Goal: Transaction & Acquisition: Book appointment/travel/reservation

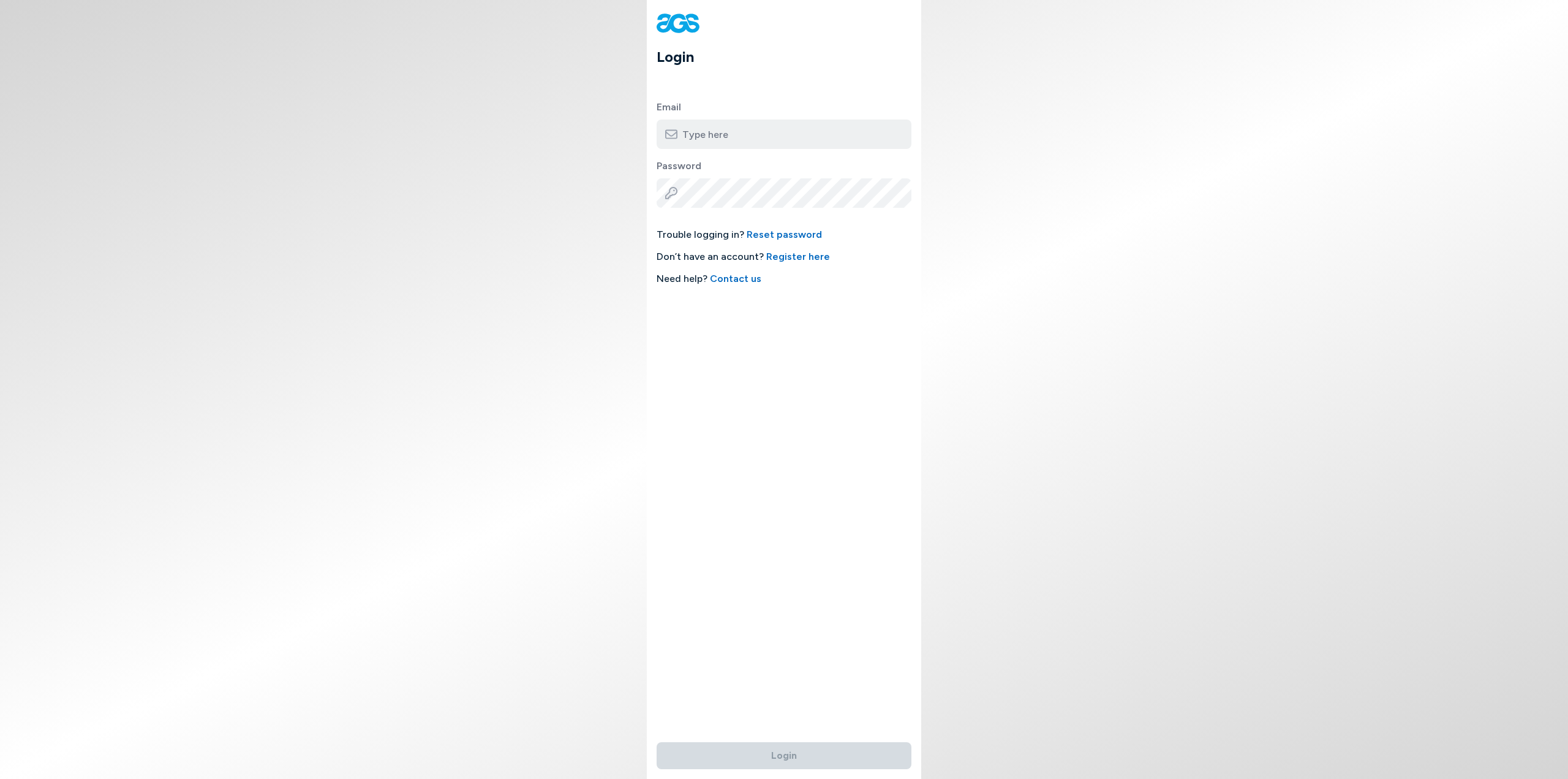
click at [739, 133] on input "email" at bounding box center [784, 134] width 255 height 29
type input "[EMAIL_ADDRESS][DOMAIN_NAME]"
click at [657, 742] on button "Login" at bounding box center [784, 756] width 255 height 27
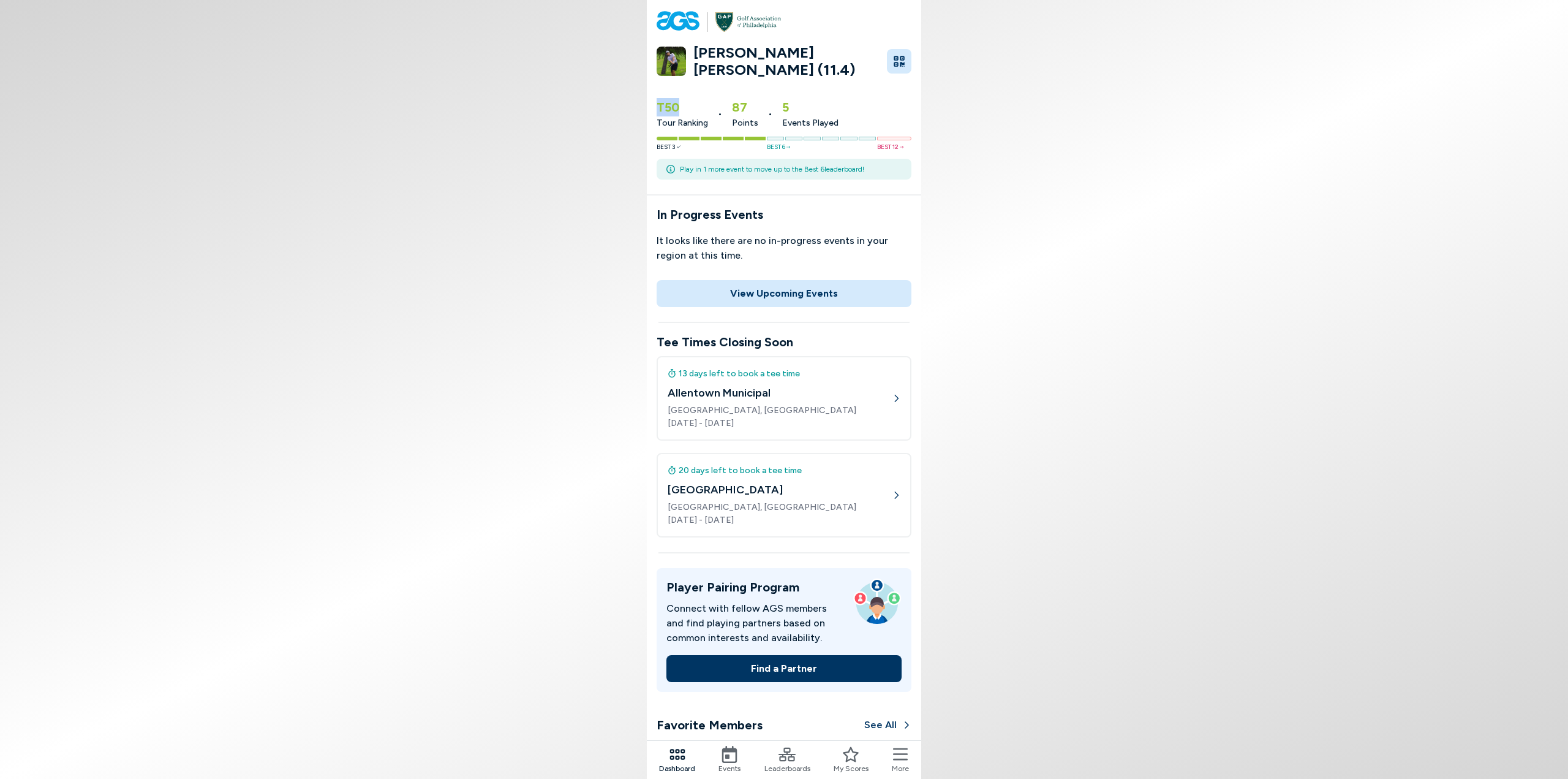
drag, startPoint x: 651, startPoint y: 109, endPoint x: 702, endPoint y: 109, distance: 51.0
click at [702, 109] on div "T50 Tour Ranking • 87 Points • 5 Events Played Best 3 Best 6 Best 12 Play in 1 …" at bounding box center [784, 139] width 274 height 96
click at [710, 109] on div "T50 Tour Ranking • 87 Points • 5 Events Played" at bounding box center [784, 110] width 255 height 39
drag, startPoint x: 723, startPoint y: 99, endPoint x: 814, endPoint y: 95, distance: 91.1
click at [814, 95] on div "T50 Tour Ranking • 87 Points • 5 Events Played" at bounding box center [784, 110] width 255 height 39
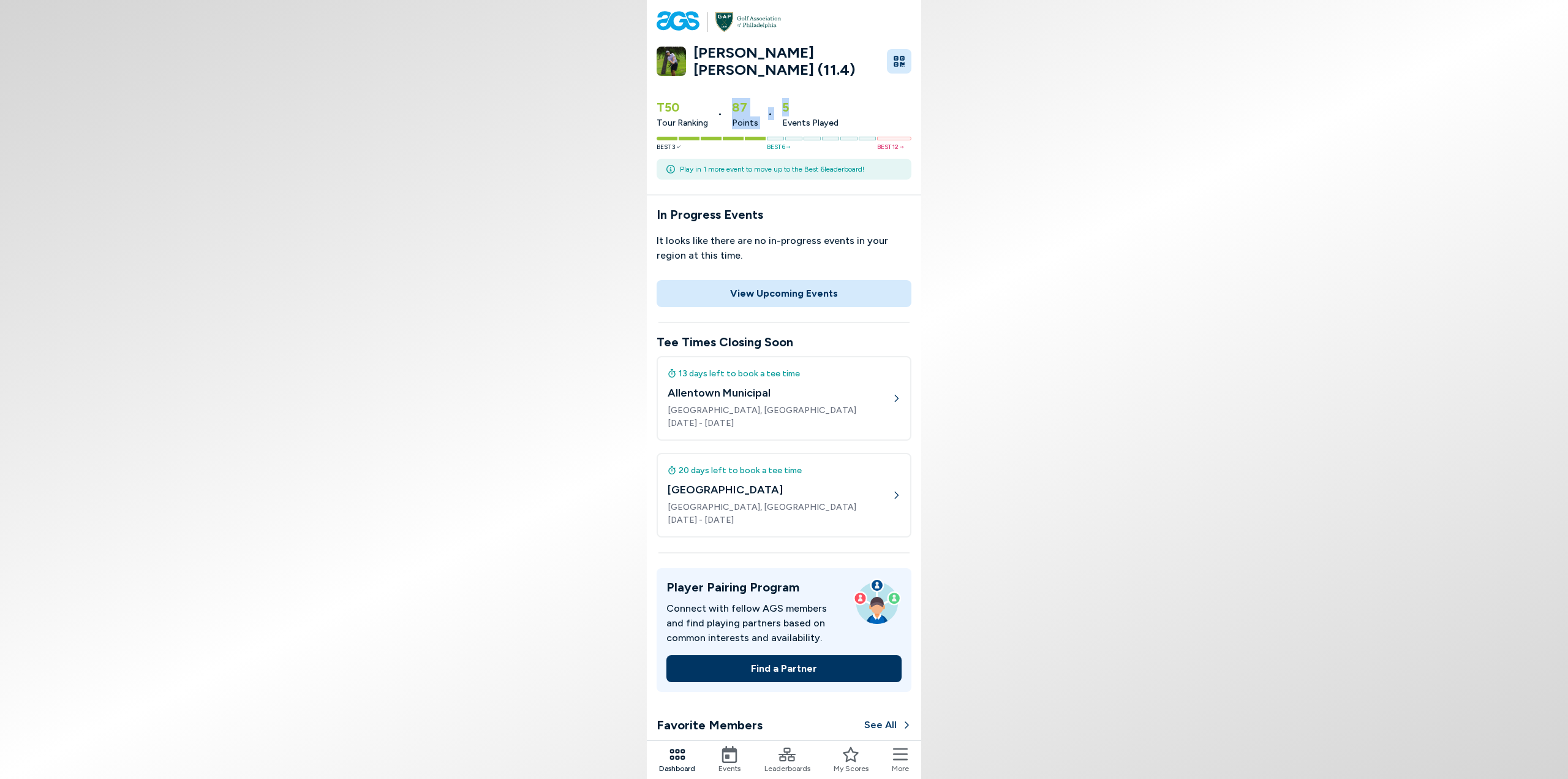
click at [874, 110] on div "T50 Tour Ranking • 87 Points • 5 Events Played" at bounding box center [784, 110] width 255 height 39
drag, startPoint x: 811, startPoint y: 167, endPoint x: 915, endPoint y: 169, distance: 104.0
click at [880, 167] on div "Play in 1 more event to move up to the Best 6 leaderboard!" at bounding box center [784, 169] width 255 height 21
click at [967, 178] on body "[PERSON_NAME] [PERSON_NAME] (11.4) T50 Tour Ranking • 87 Points • 5 Events Play…" at bounding box center [784, 390] width 1568 height 779
click at [779, 136] on div at bounding box center [775, 138] width 17 height 4
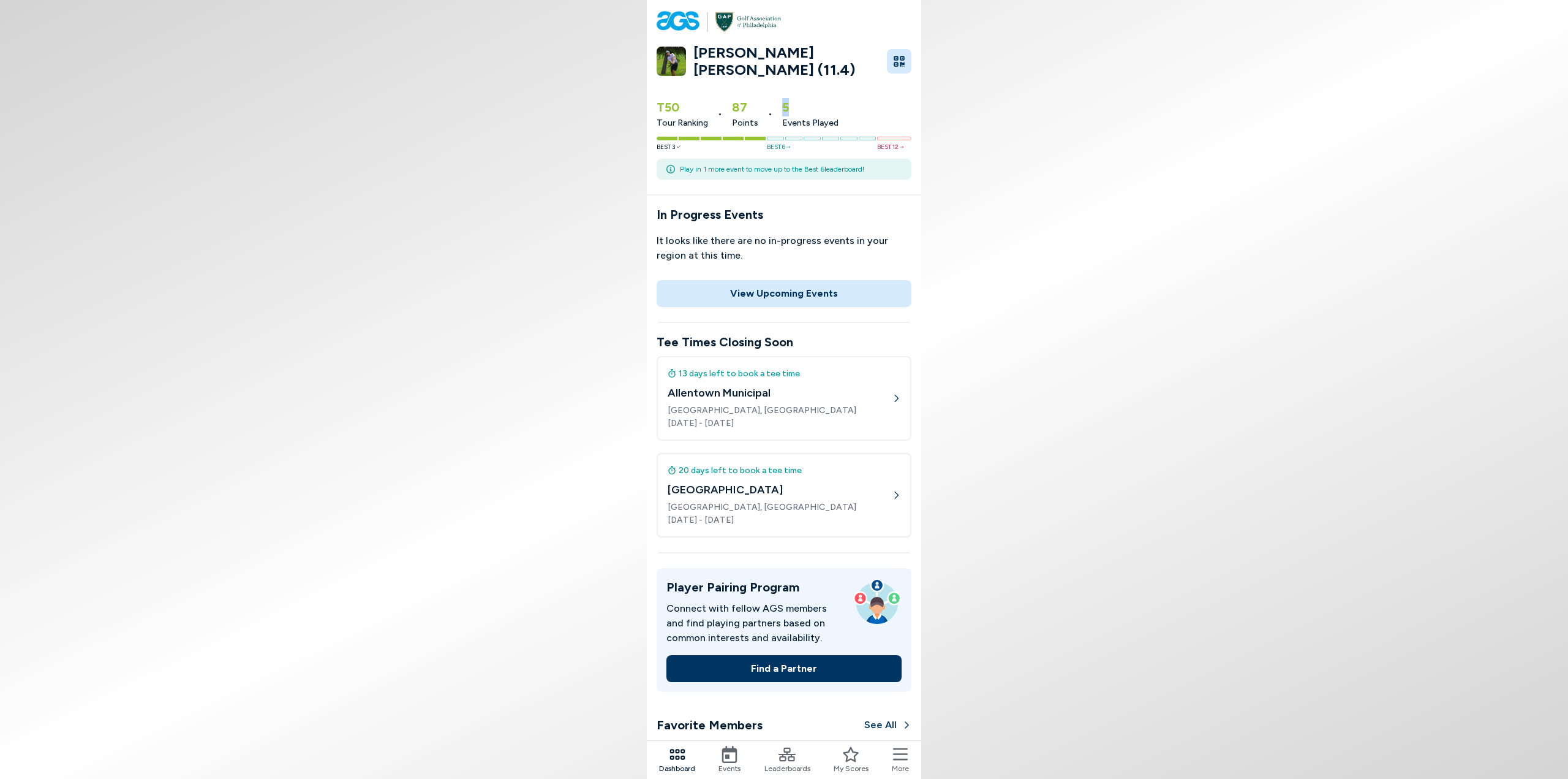
drag, startPoint x: 773, startPoint y: 101, endPoint x: 802, endPoint y: 102, distance: 29.0
click at [793, 101] on div "T50 Tour Ranking • 87 Points • 5 Events Played" at bounding box center [784, 110] width 255 height 39
click at [836, 111] on div "T50 Tour Ranking • 87 Points • 5 Events Played" at bounding box center [784, 110] width 255 height 39
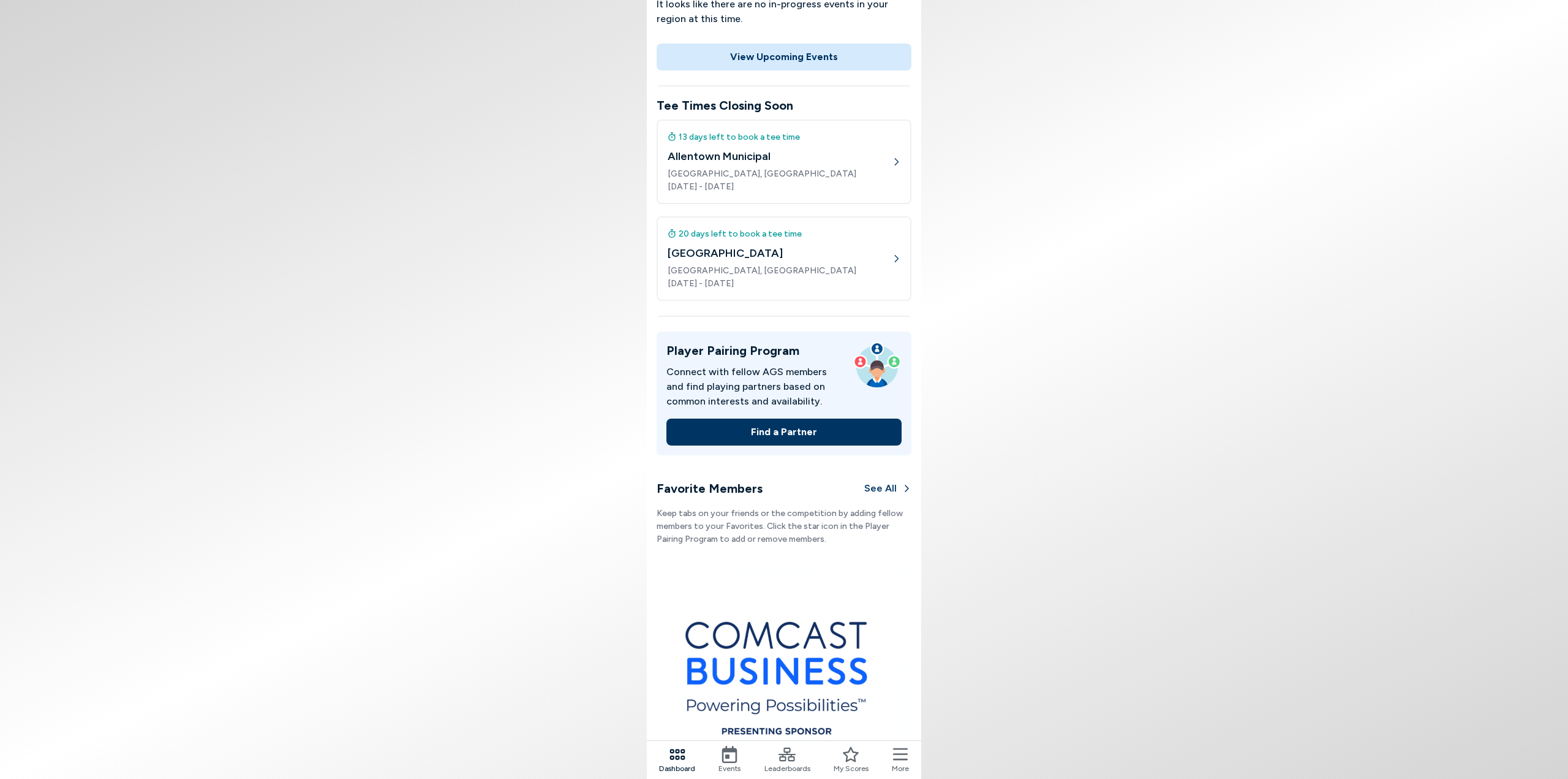
scroll to position [245, 0]
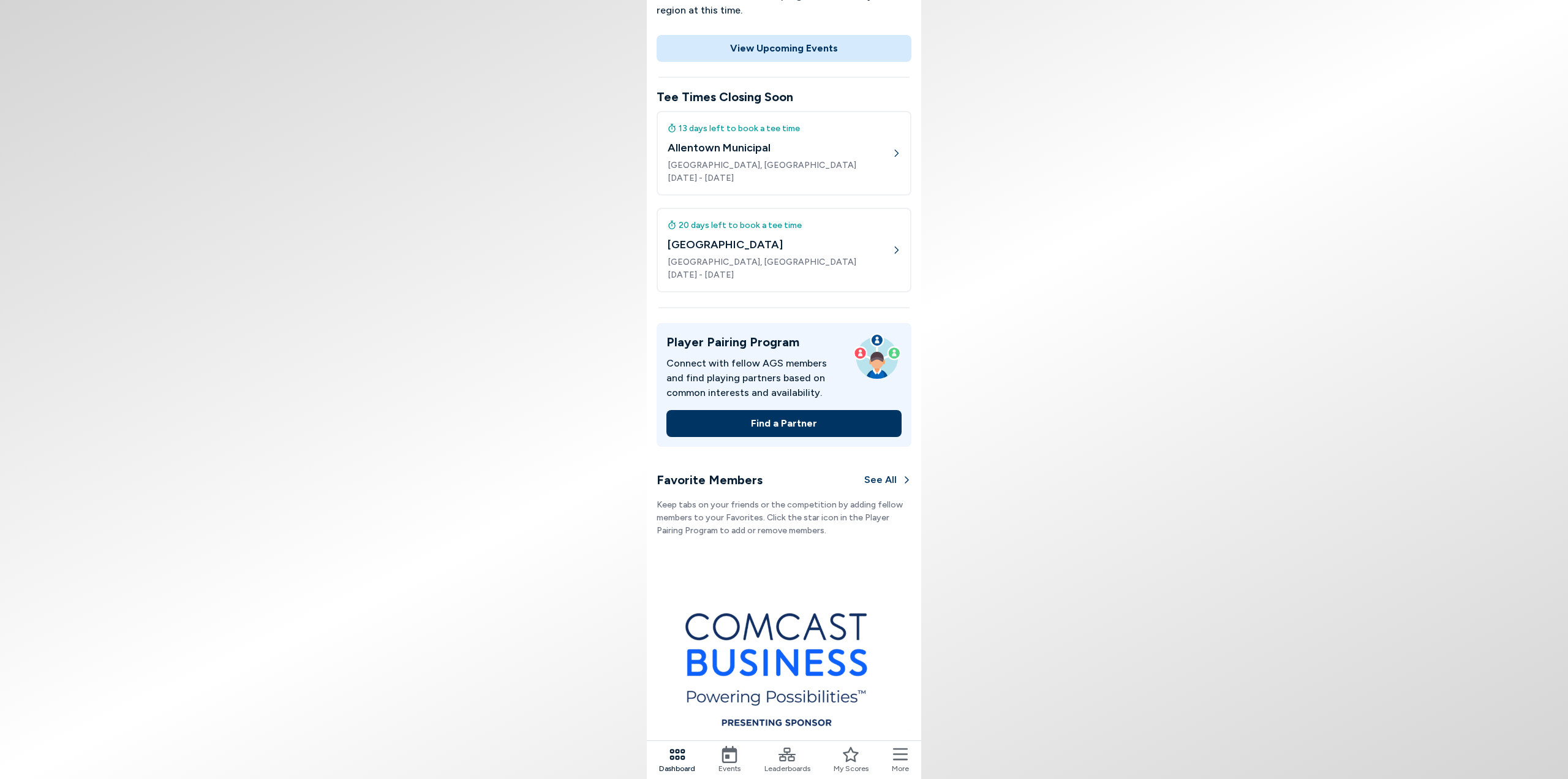
click at [764, 147] on h4 "Allentown Municipal" at bounding box center [780, 148] width 224 height 17
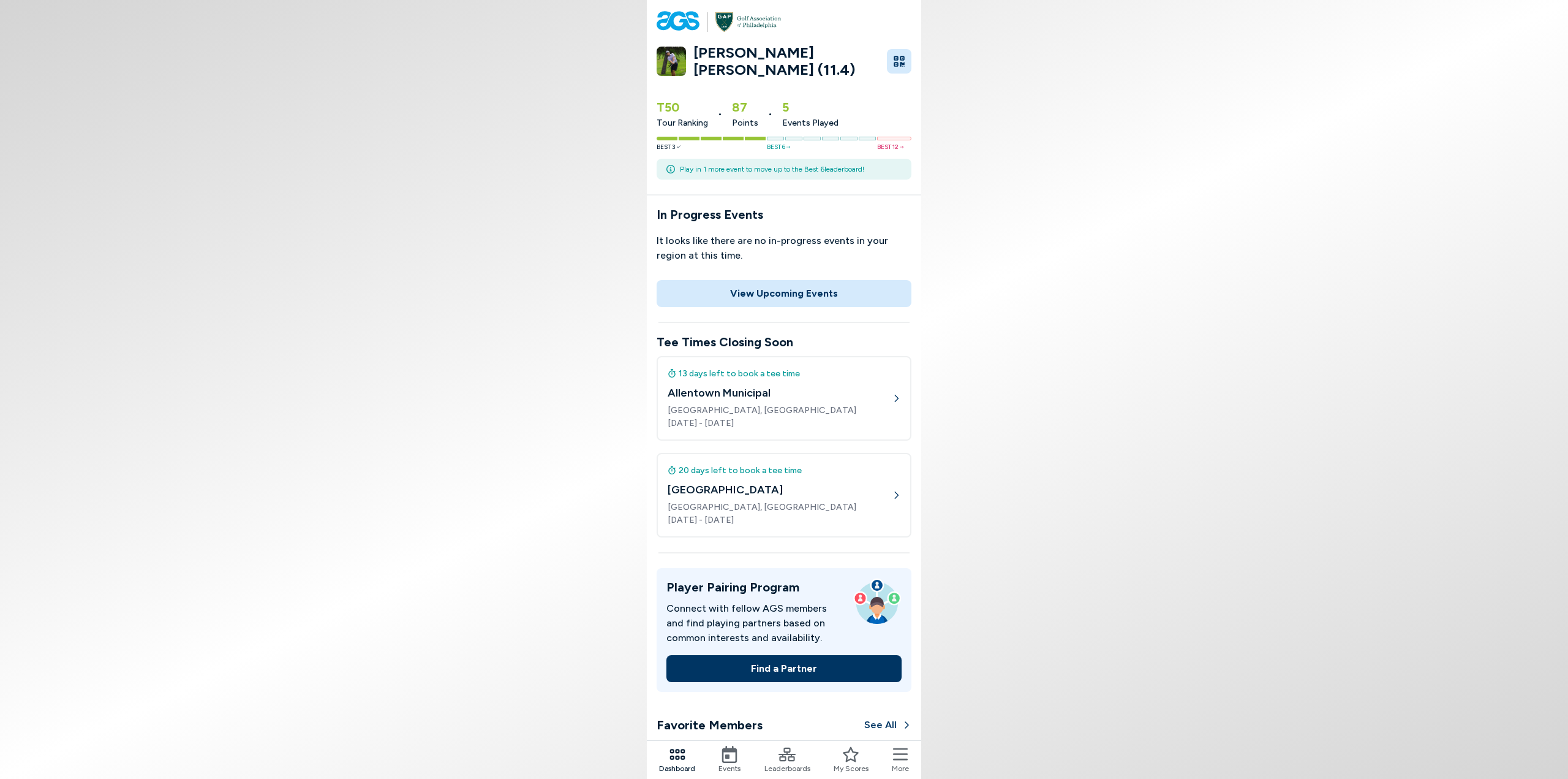
click at [787, 296] on button "View Upcoming Events" at bounding box center [784, 293] width 255 height 27
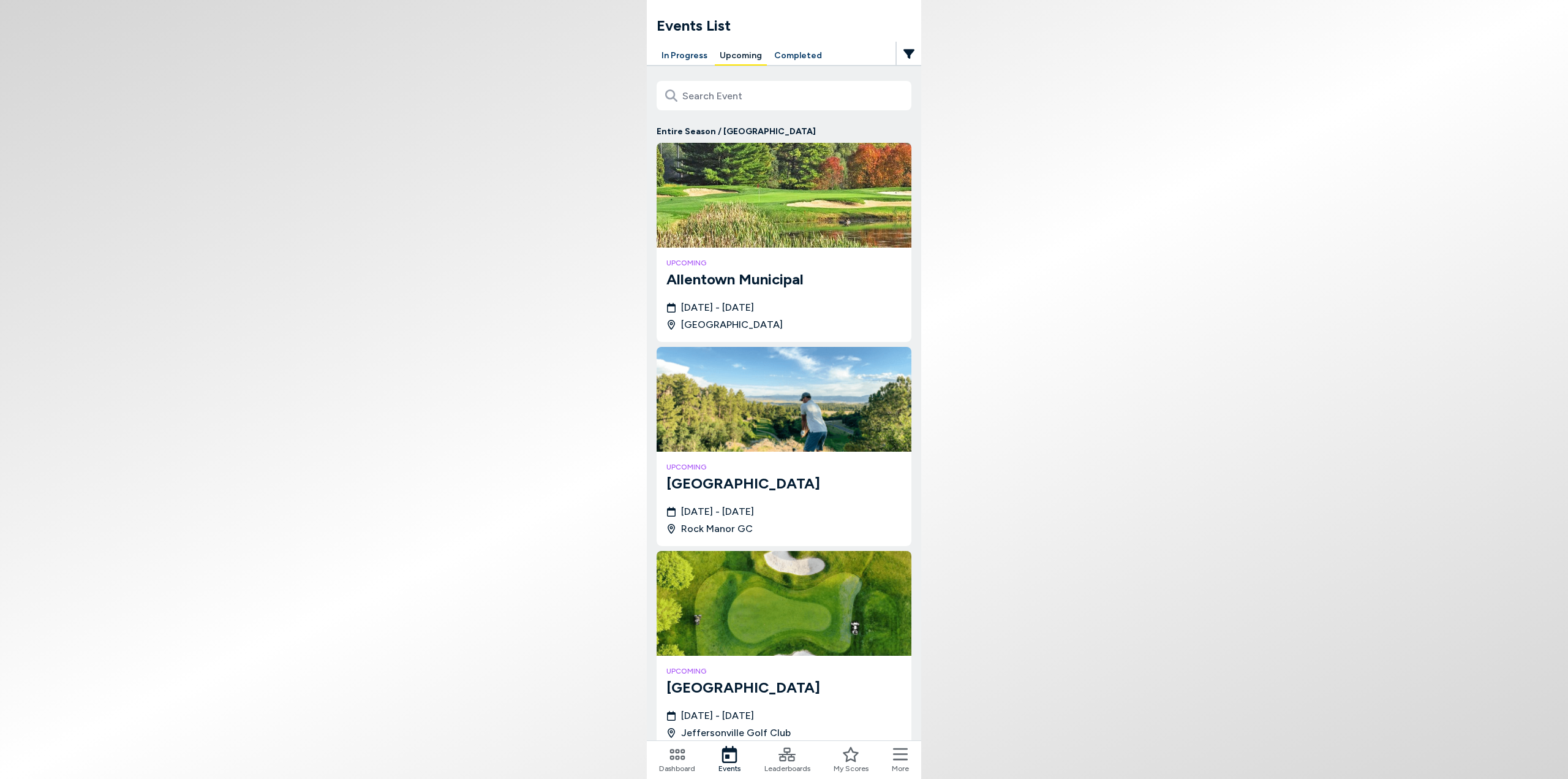
click at [699, 51] on button "In Progress" at bounding box center [685, 56] width 56 height 19
click at [691, 54] on button "In Progress" at bounding box center [685, 56] width 56 height 19
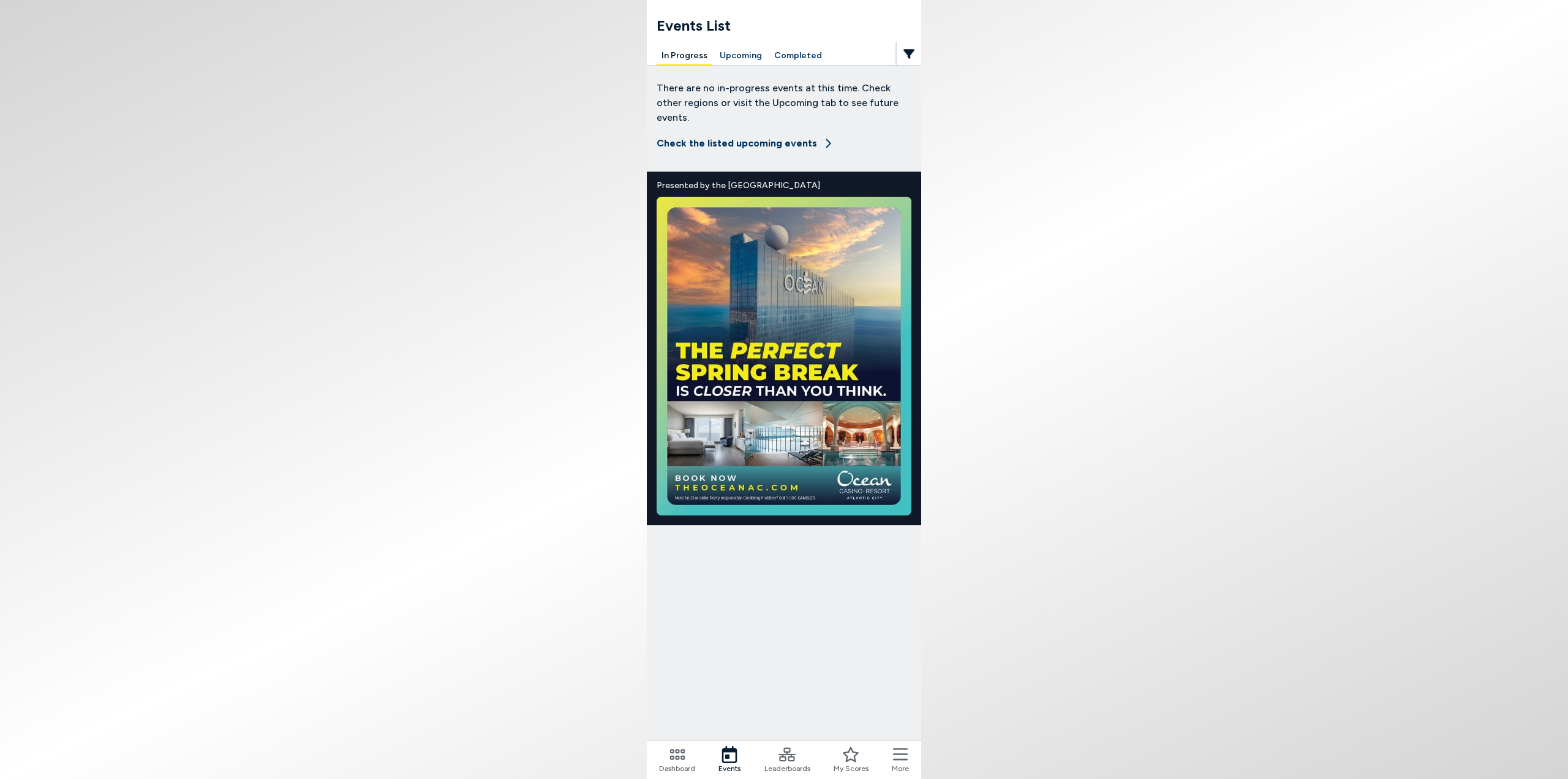
click at [732, 54] on button "Upcoming" at bounding box center [740, 56] width 52 height 19
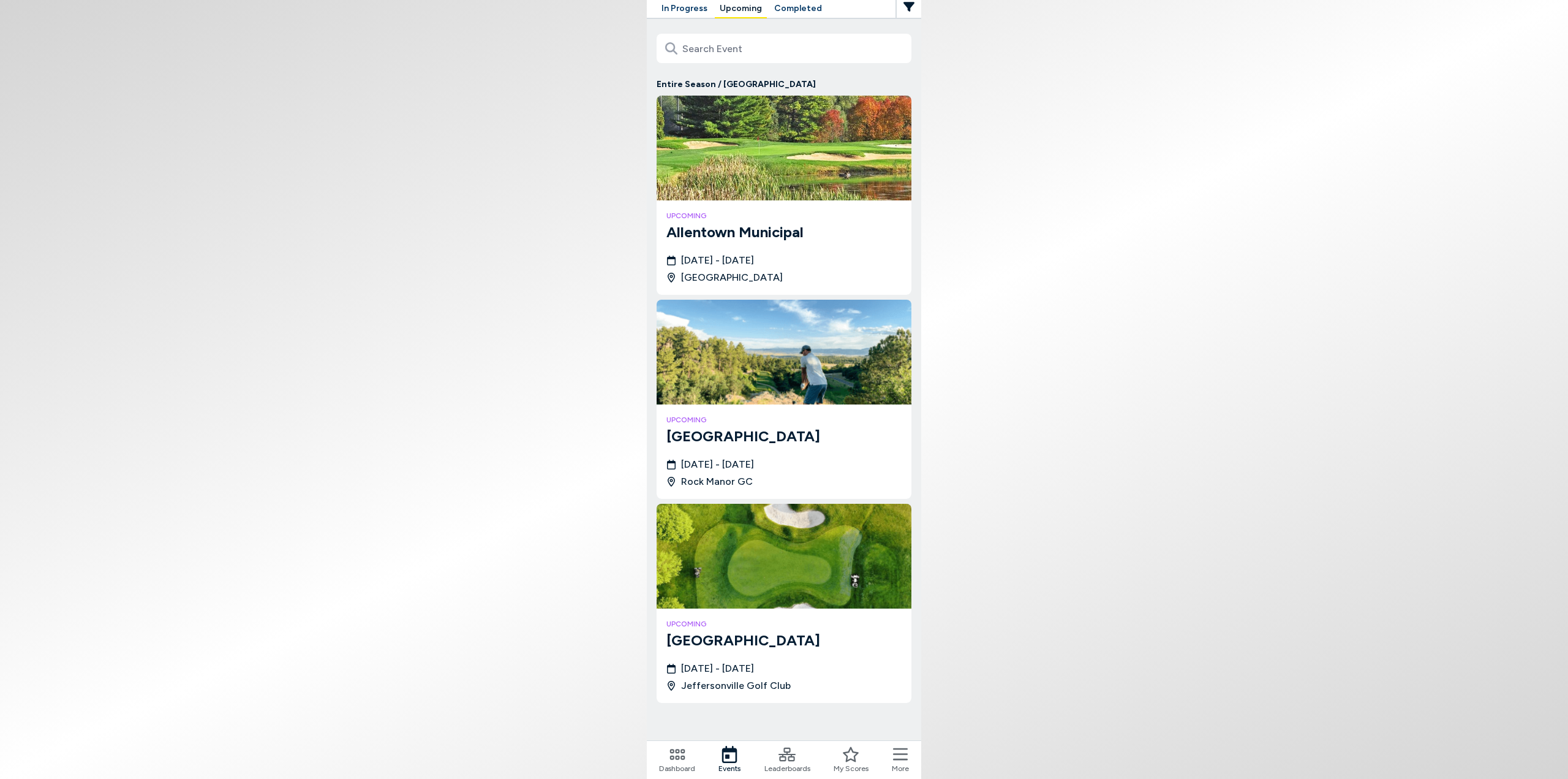
scroll to position [52, 0]
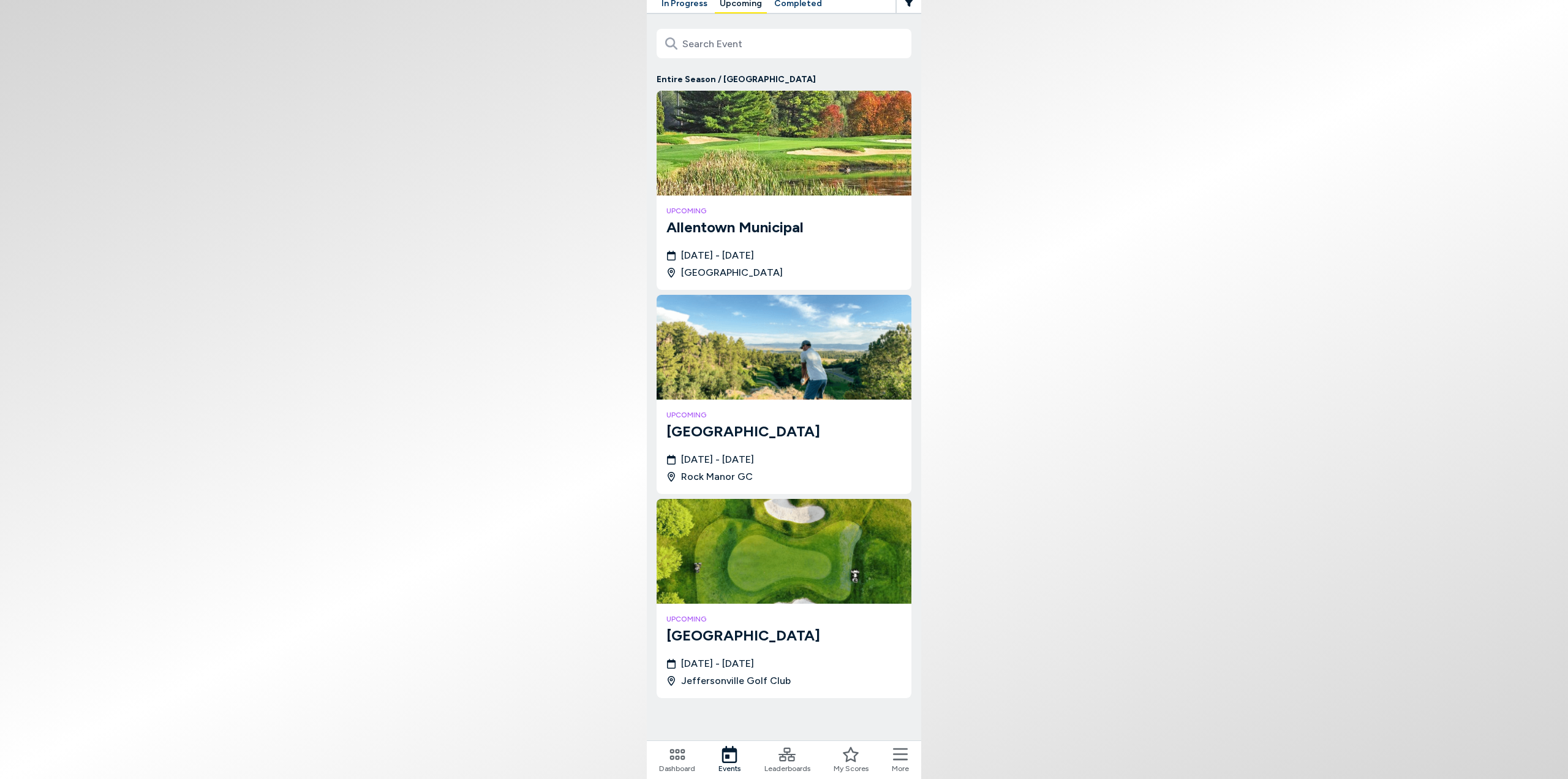
click at [796, 563] on img at bounding box center [784, 551] width 255 height 105
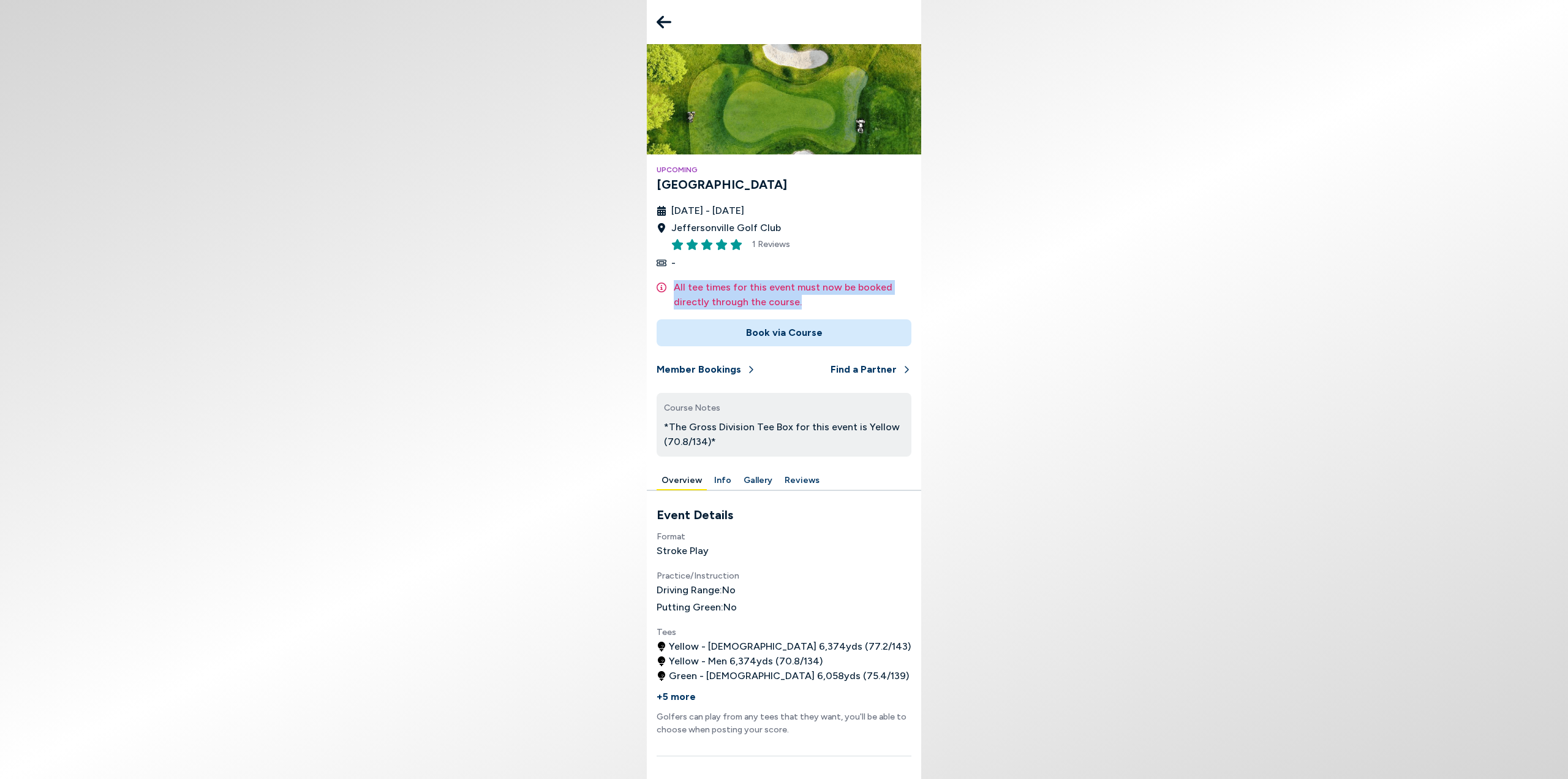
drag, startPoint x: 658, startPoint y: 288, endPoint x: 853, endPoint y: 306, distance: 195.8
click at [832, 302] on div "Upcoming Jeffersonville October 6th - 12th, 2025 Jeffersonville Golf Club 1 Rev…" at bounding box center [784, 257] width 274 height 427
click at [1000, 304] on body "Upcoming Jeffersonville October 6th - 12th, 2025 Jeffersonville Golf Club 1 Rev…" at bounding box center [784, 390] width 1568 height 779
click at [807, 323] on button "Book via Course" at bounding box center [784, 332] width 255 height 27
drag, startPoint x: 671, startPoint y: 429, endPoint x: 769, endPoint y: 449, distance: 100.0
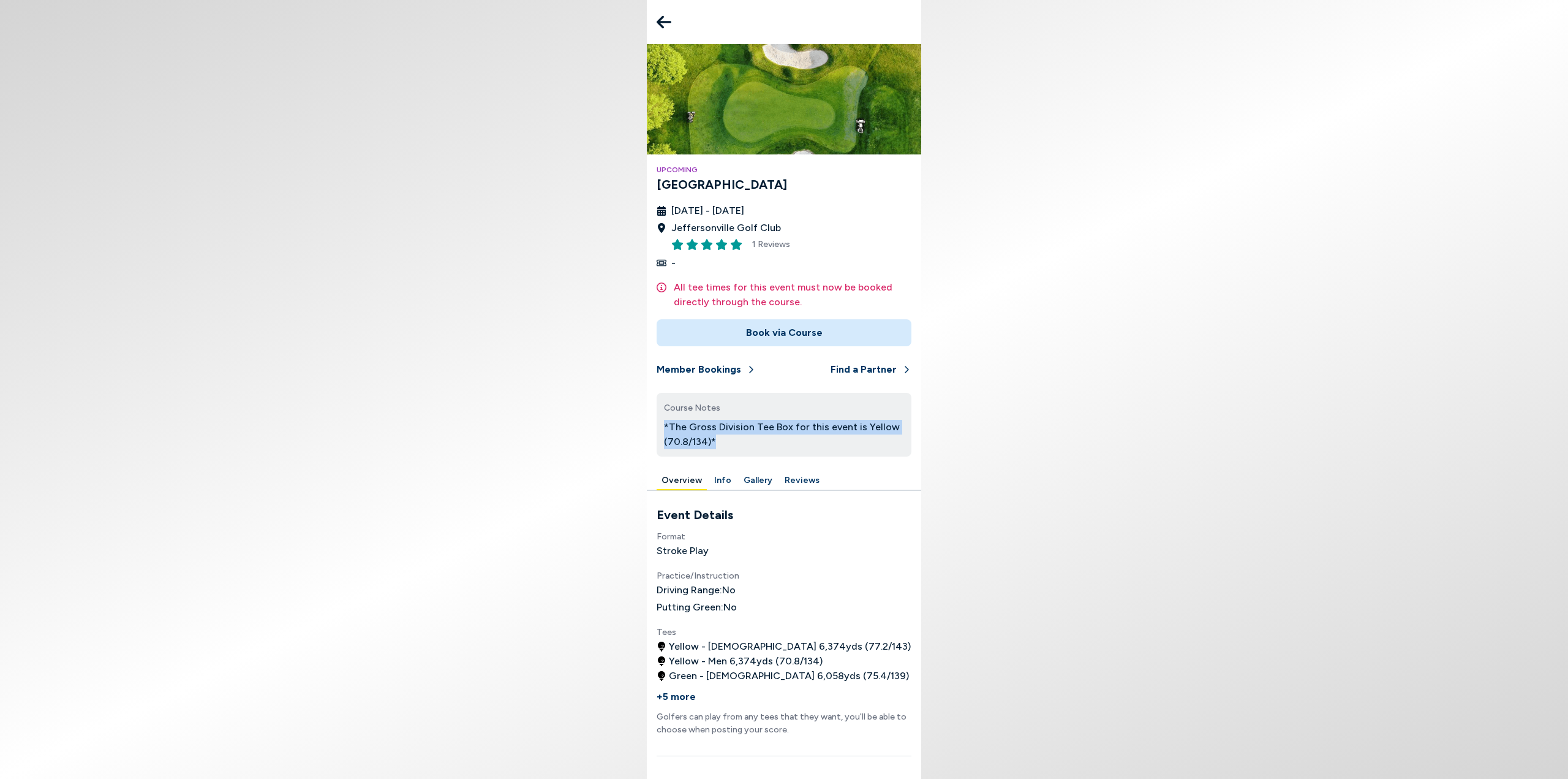
click at [769, 449] on div "Course Notes *The Gross Division Tee Box for this event is Yellow (70.8/134)*" at bounding box center [784, 425] width 255 height 64
click at [810, 452] on div "Course Notes *The Gross Division Tee Box for this event is Yellow (70.8/134)*" at bounding box center [784, 425] width 255 height 64
click at [953, 469] on body "Upcoming Jeffersonville October 6th - 12th, 2025 Jeffersonville Golf Club 1 Rev…" at bounding box center [784, 390] width 1568 height 779
